Goal: Transaction & Acquisition: Purchase product/service

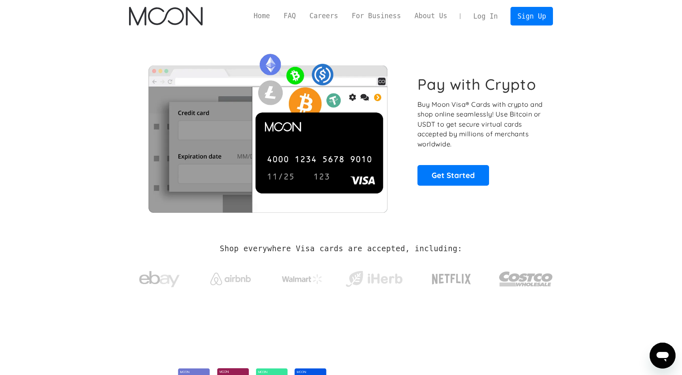
click at [484, 13] on link "Log In" at bounding box center [486, 16] width 38 height 18
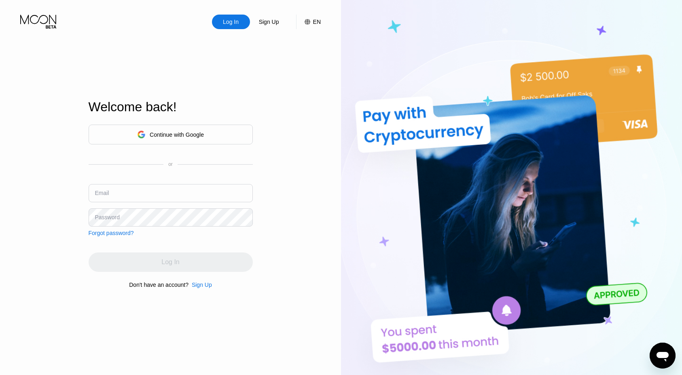
click at [183, 134] on div "Continue with Google" at bounding box center [177, 135] width 54 height 6
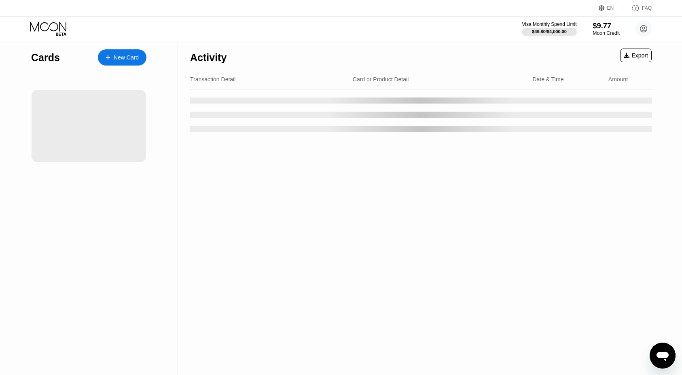
click at [600, 34] on div "Moon Credit" at bounding box center [606, 33] width 27 height 6
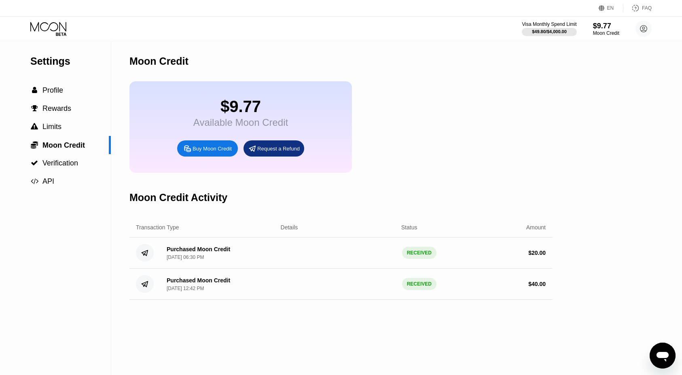
click at [226, 146] on div "Buy Moon Credit" at bounding box center [212, 148] width 39 height 7
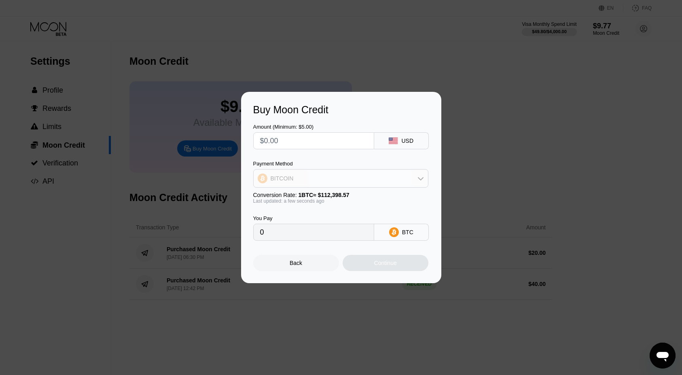
click at [364, 177] on div "BITCOIN" at bounding box center [341, 178] width 174 height 16
click at [329, 215] on div "USDT on TRON" at bounding box center [346, 218] width 153 height 6
type input "0.00"
click at [353, 138] on input "text" at bounding box center [313, 141] width 107 height 16
type input "$1"
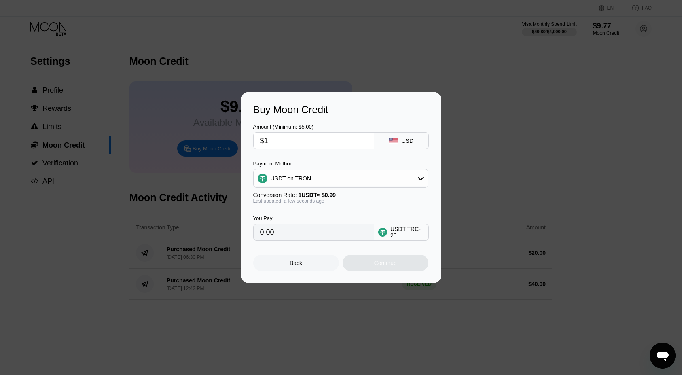
type input "1.01"
type input "$10"
type input "10.10"
type input "$100"
type input "101.01"
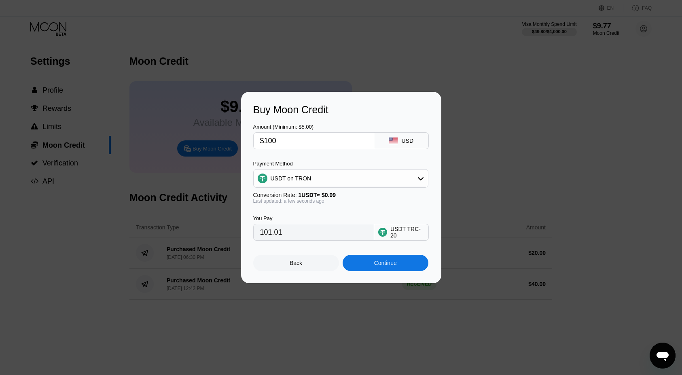
type input "$1000"
type input "1010.10"
type input "$100"
type input "101.01"
type input "$100"
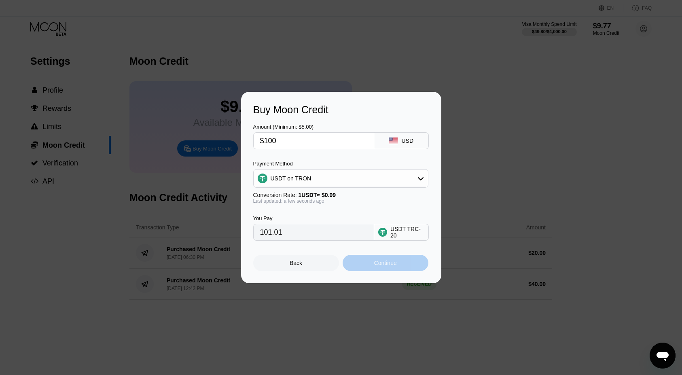
click at [353, 266] on div "Continue" at bounding box center [386, 263] width 86 height 16
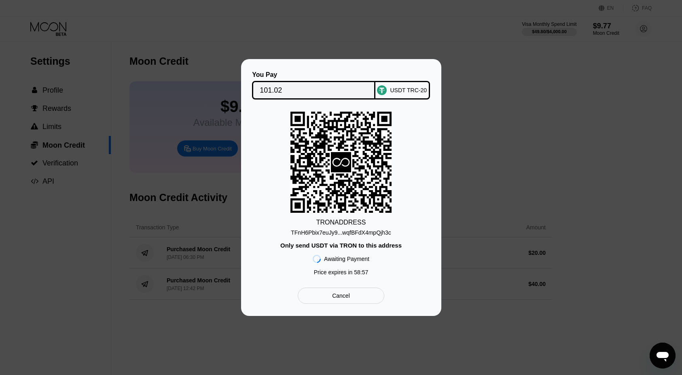
click at [330, 240] on div "TRON ADDRESS TFnH6Pbix7euJy9...wqfBFdX4mpQjh3c Only send USDT via TRON to this …" at bounding box center [341, 196] width 176 height 168
click at [331, 235] on div "TFnH6Pbix7euJy9...wqfBFdX4mpQjh3c" at bounding box center [341, 233] width 100 height 6
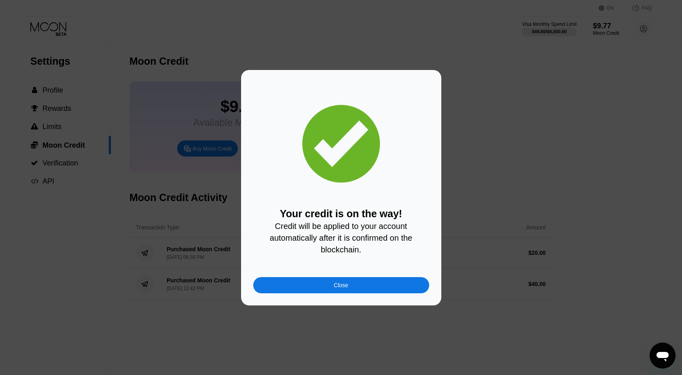
click at [360, 280] on div "Close" at bounding box center [341, 285] width 176 height 16
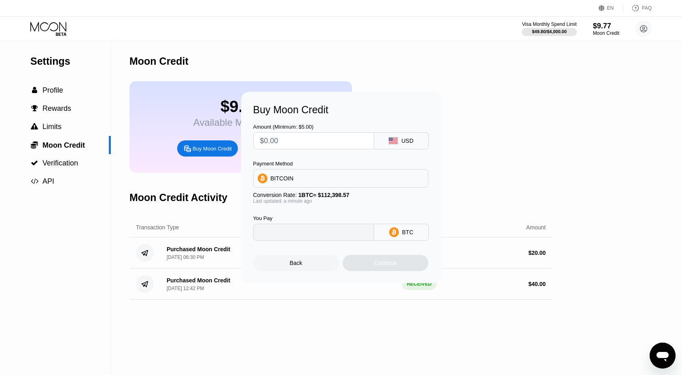
type input "0"
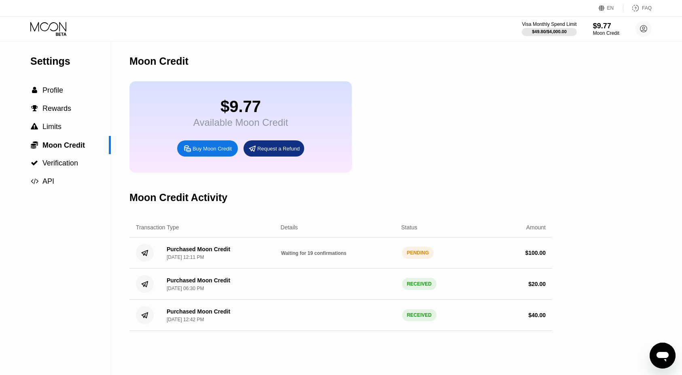
click at [52, 37] on div "Visa Monthly Spend Limit $49.80 / $4,000.00 $9.77 Moon Credit arswysocki@gmail.…" at bounding box center [341, 29] width 682 height 24
click at [57, 29] on icon at bounding box center [49, 29] width 38 height 14
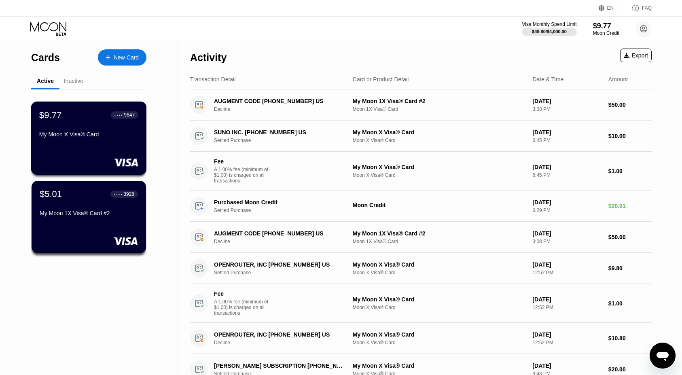
click at [77, 135] on div "My Moon X Visa® Card" at bounding box center [88, 134] width 99 height 6
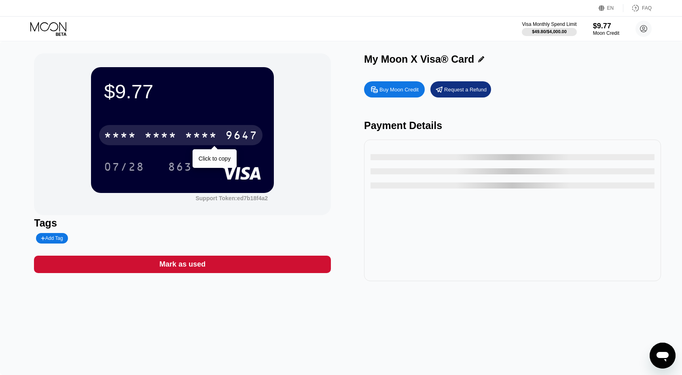
click at [204, 134] on div "* * * *" at bounding box center [201, 136] width 32 height 13
